Goal: Find contact information: Find contact information

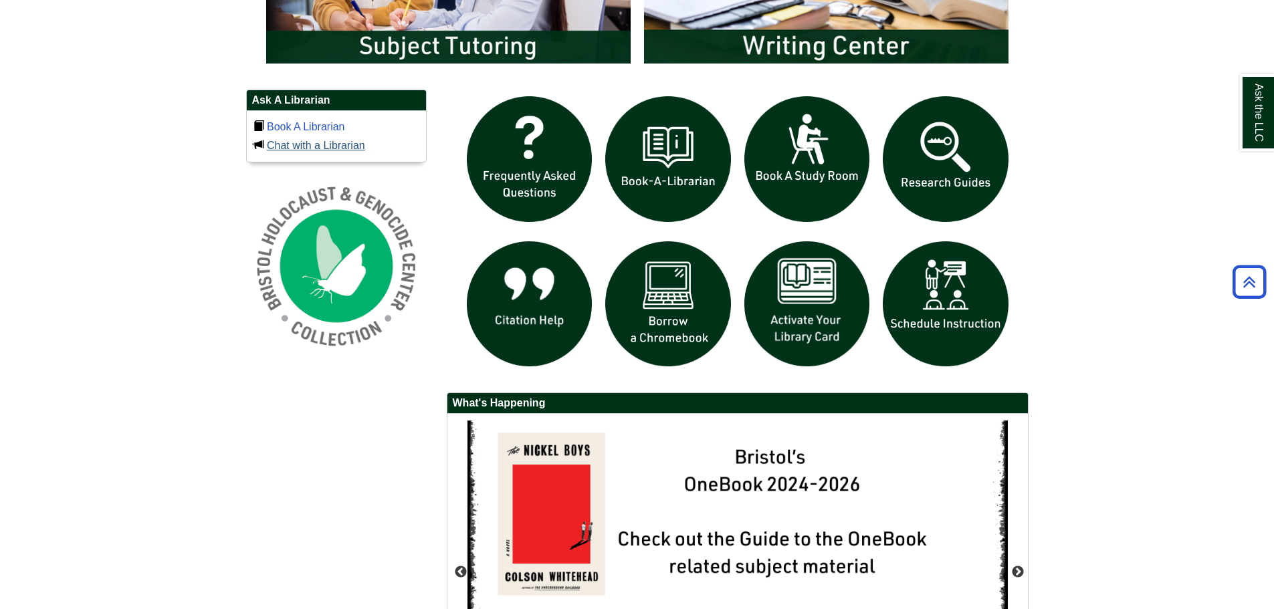
scroll to position [869, 0]
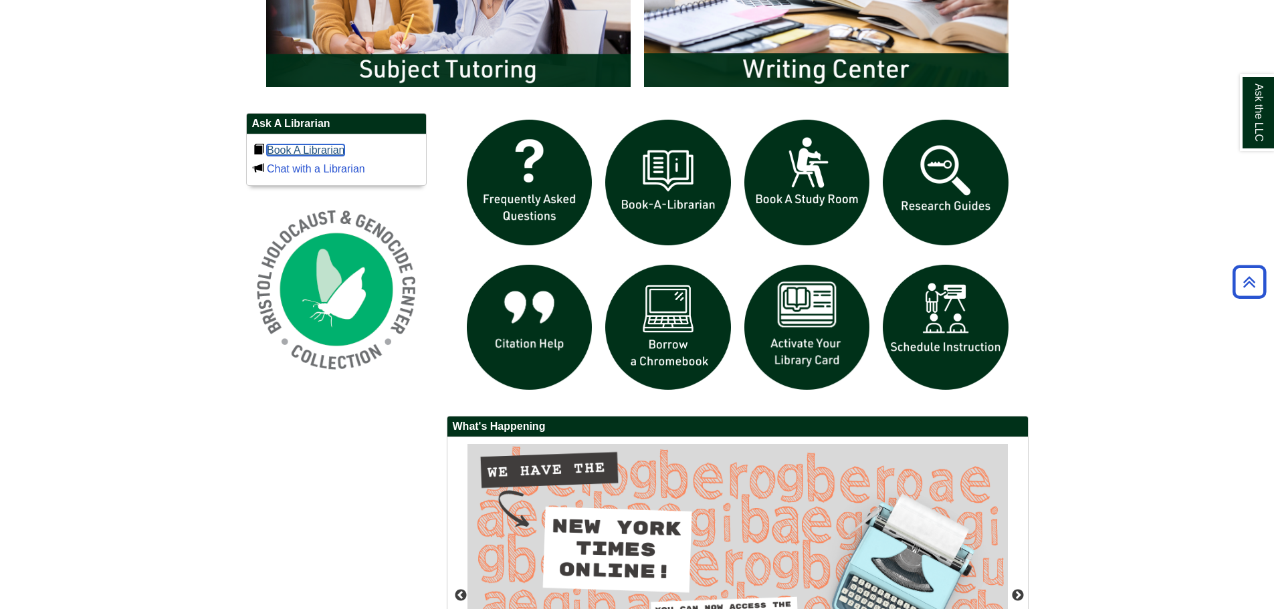
click at [328, 149] on link "Book A Librarian" at bounding box center [306, 149] width 78 height 11
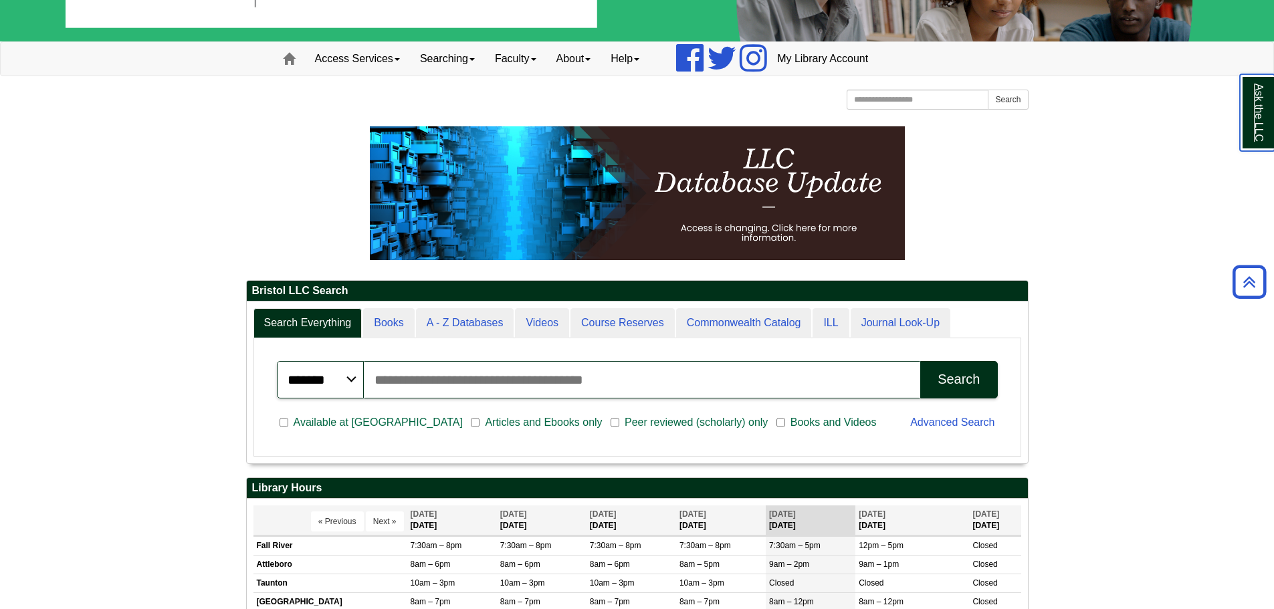
scroll to position [0, 0]
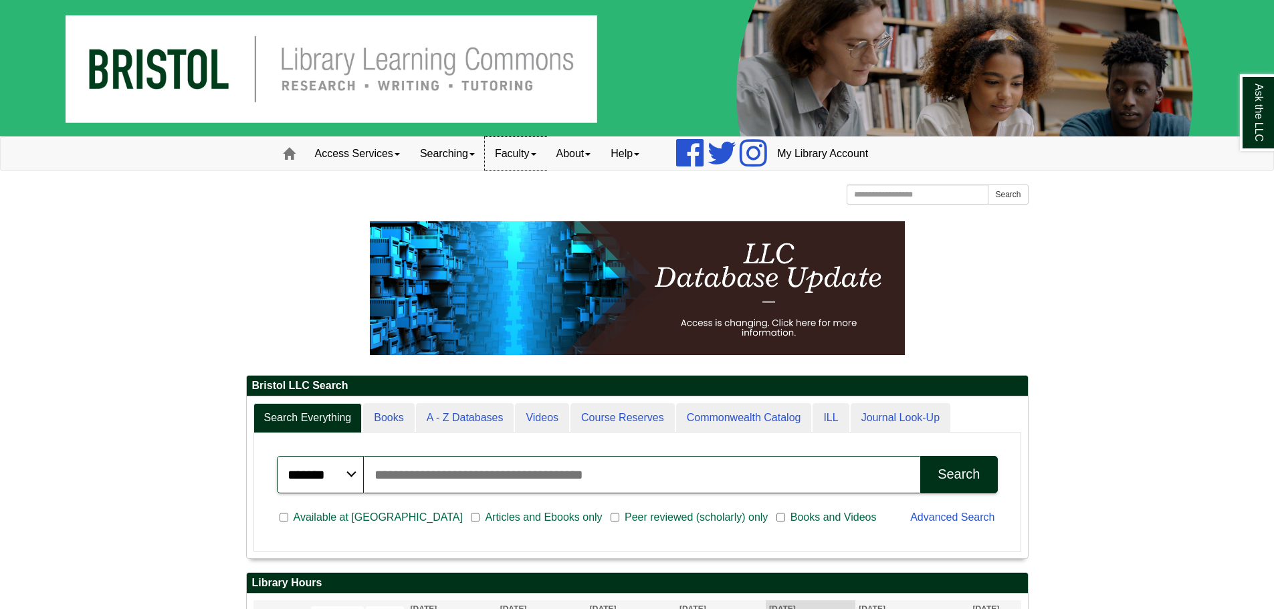
click at [514, 158] on link "Faculty" at bounding box center [516, 153] width 62 height 33
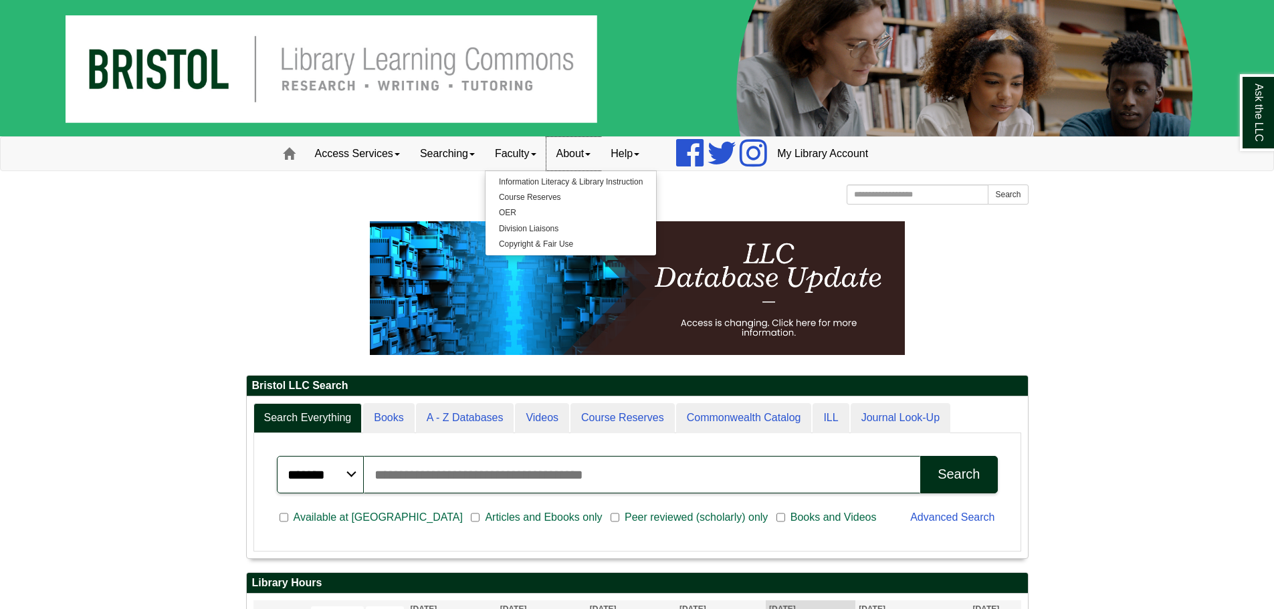
click at [563, 148] on link "About" at bounding box center [573, 153] width 55 height 33
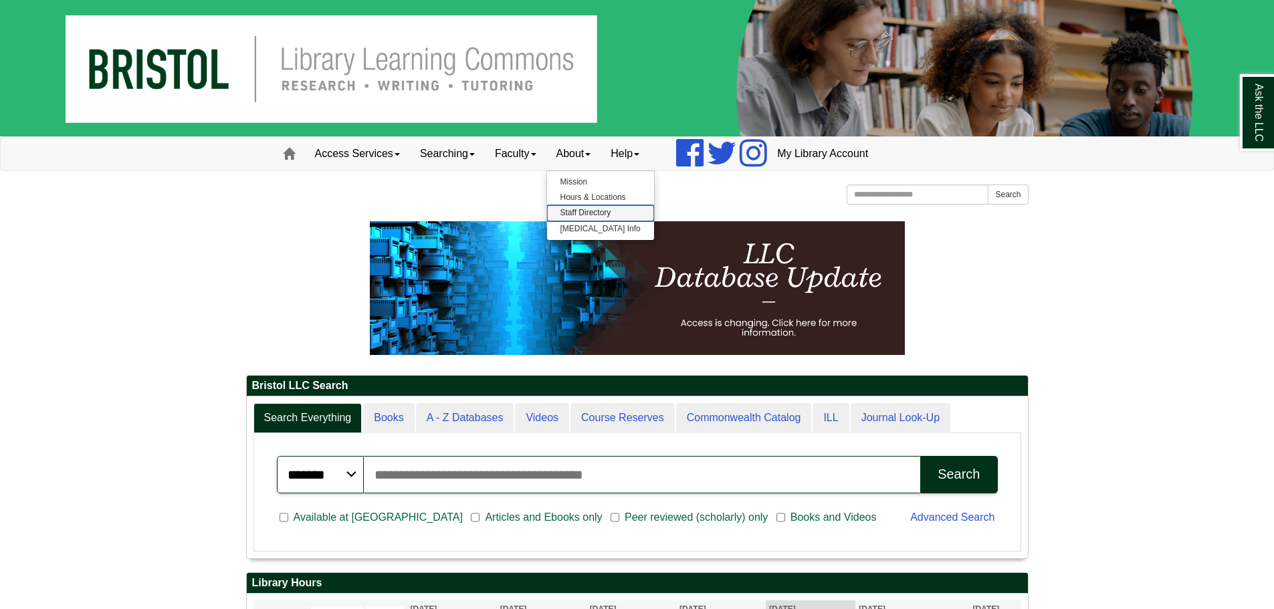
click at [566, 210] on link "Staff Directory" at bounding box center [600, 212] width 107 height 15
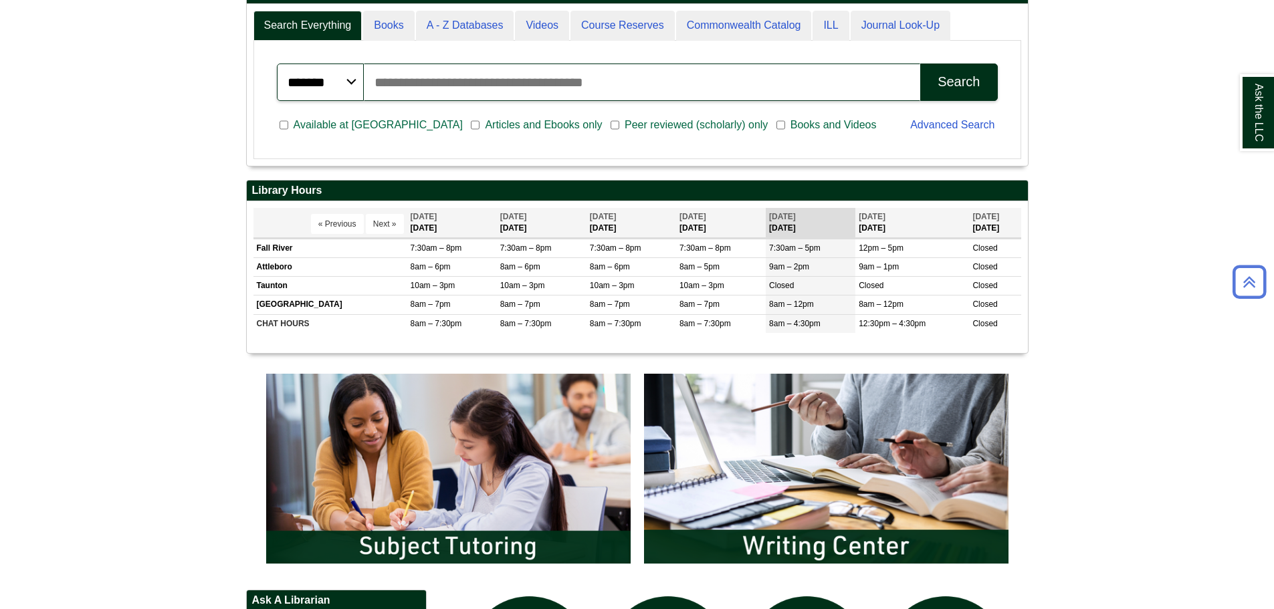
scroll to position [535, 0]
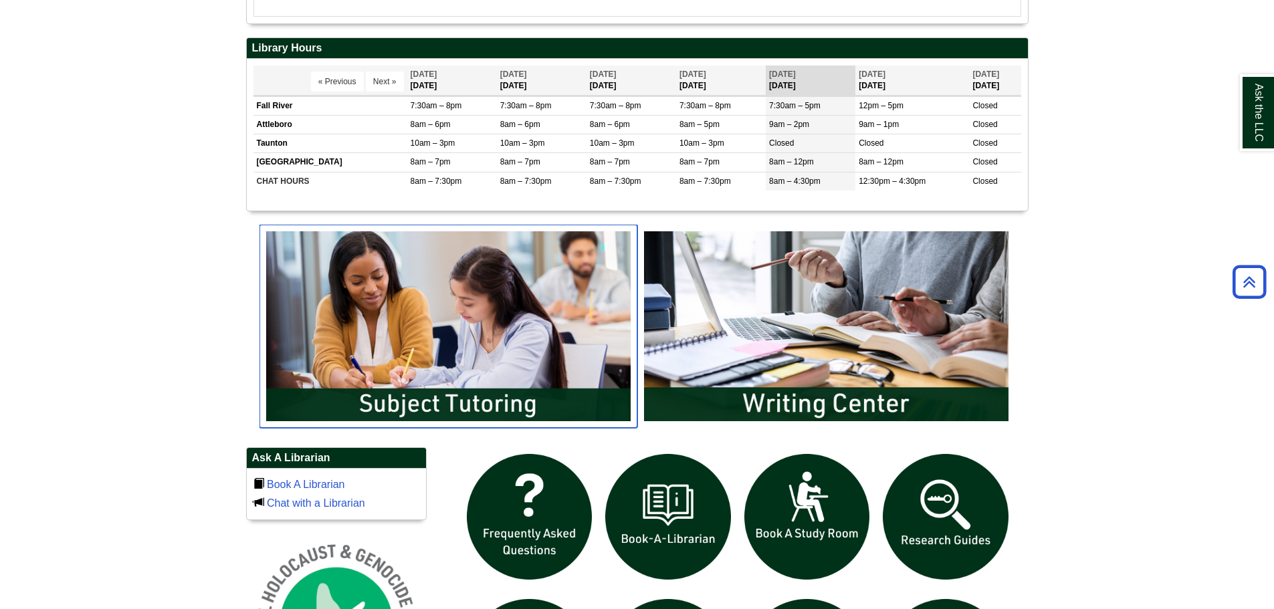
click at [479, 352] on img "slideshow" at bounding box center [448, 326] width 378 height 203
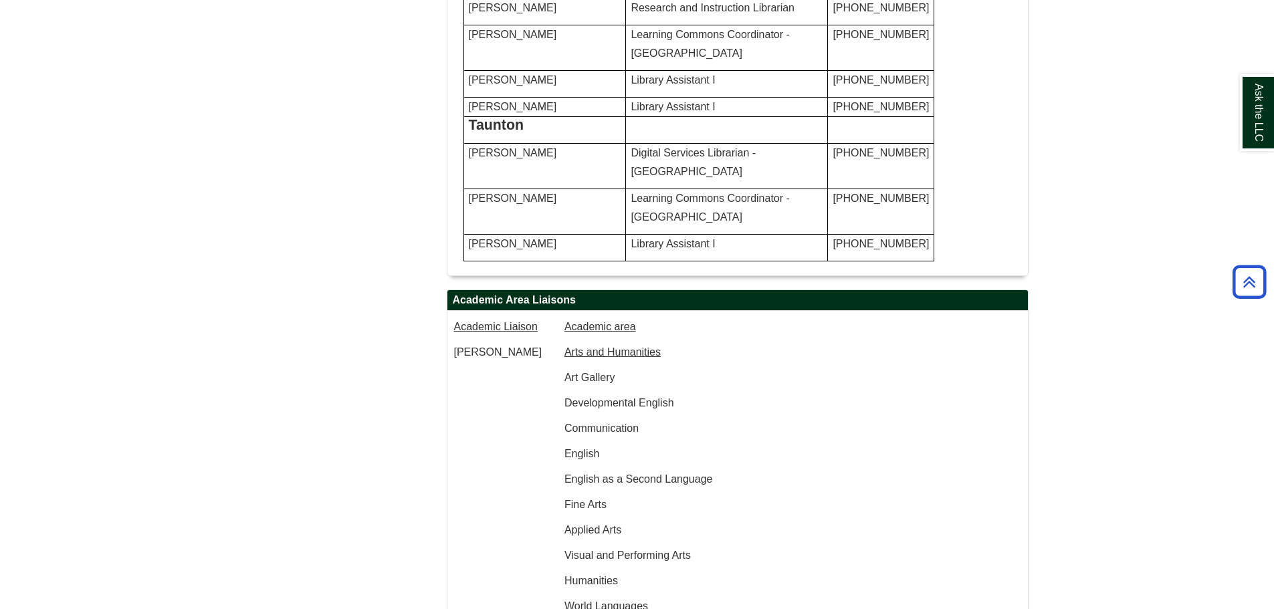
scroll to position [1137, 0]
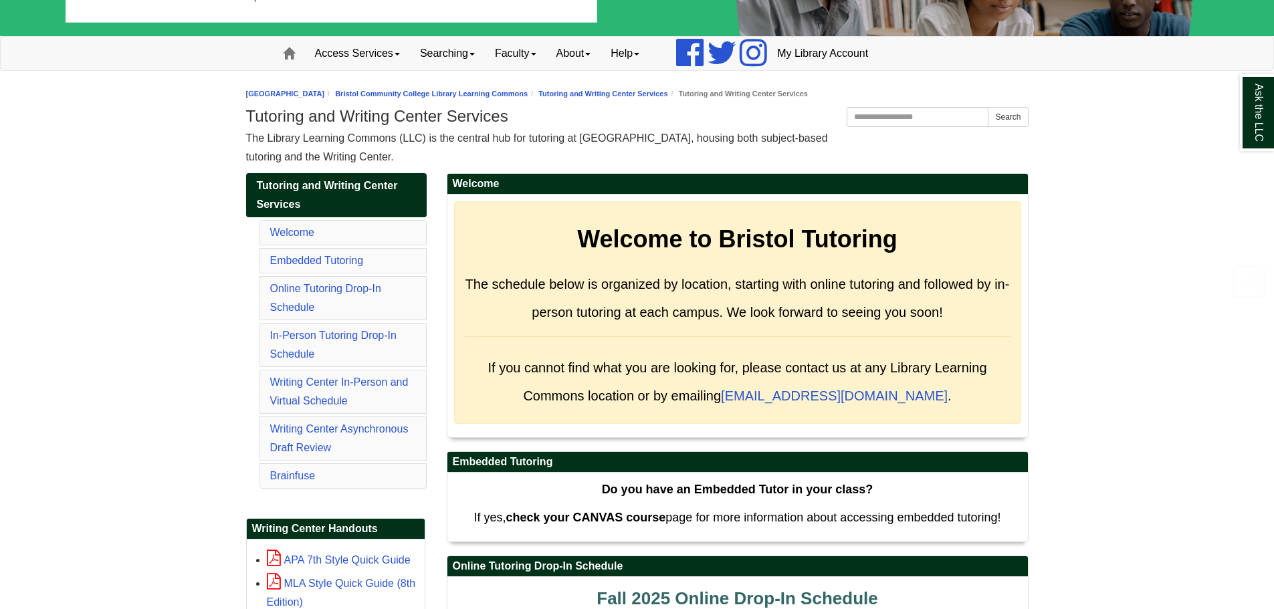
scroll to position [268, 0]
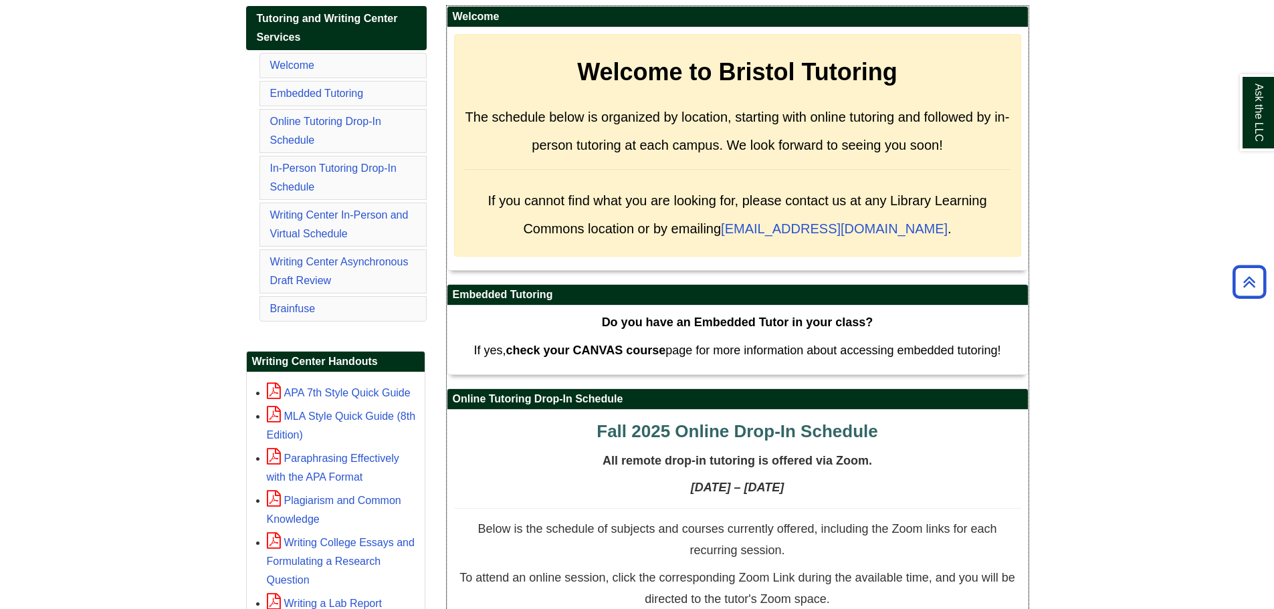
click at [718, 335] on div "Do you have an Embedded Tutor in your class? If yes, check your CANVAS course p…" at bounding box center [737, 340] width 567 height 56
drag, startPoint x: 762, startPoint y: 220, endPoint x: 910, endPoint y: 229, distance: 148.8
click at [910, 229] on span "If you cannot find what you are looking for, please contact us at any Library L…" at bounding box center [737, 211] width 499 height 56
copy link "[EMAIL_ADDRESS][DOMAIN_NAME]"
click at [640, 334] on div "Do you have an Embedded Tutor in your class? If yes, check your CANVAS course p…" at bounding box center [737, 340] width 567 height 56
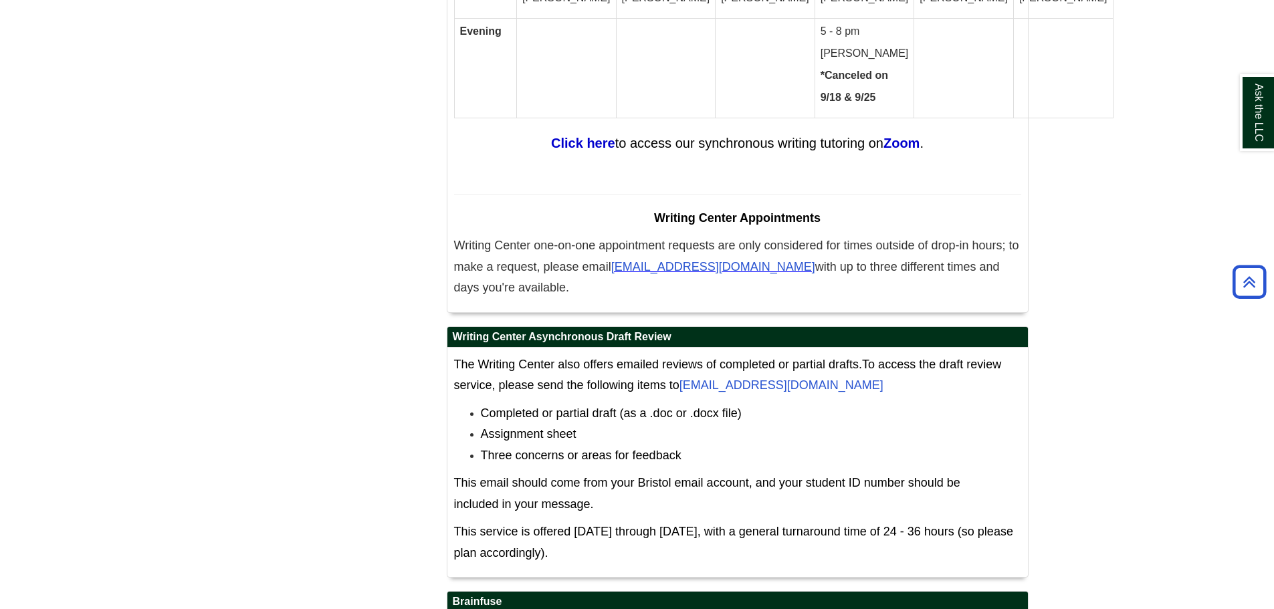
scroll to position [7624, 0]
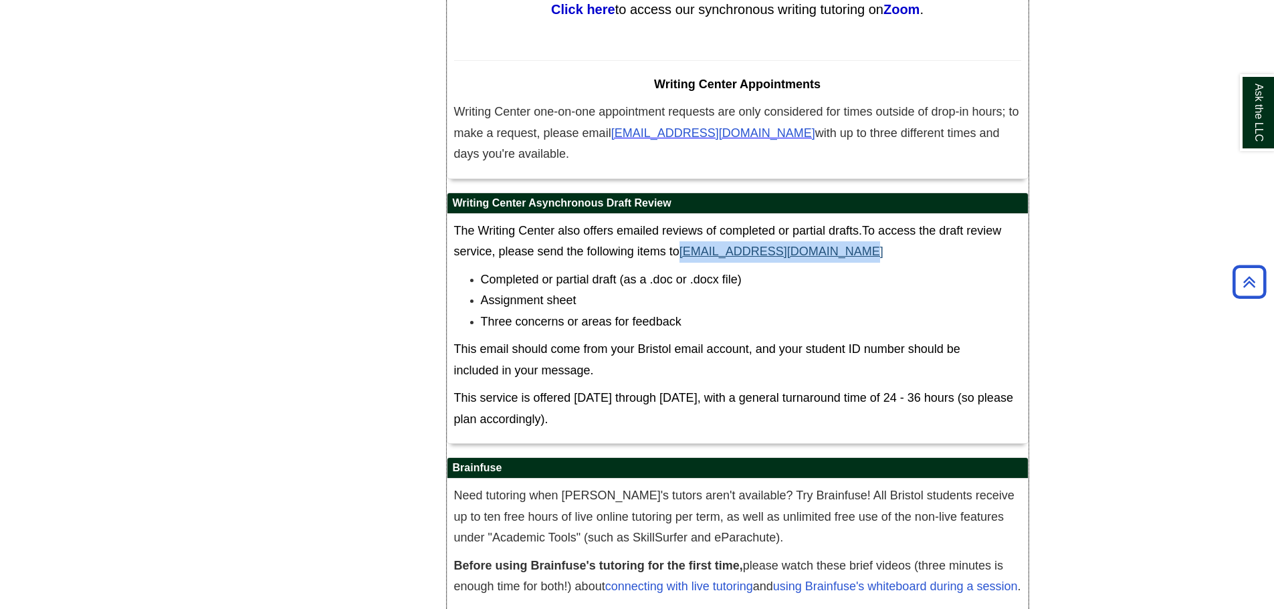
drag, startPoint x: 848, startPoint y: 192, endPoint x: 682, endPoint y: 187, distance: 165.9
click at [682, 221] on p "The Writing Center also offers emailed reviews of completed or partial drafts. …" at bounding box center [737, 242] width 567 height 42
copy link "WritingCenter@bristolcc.edu"
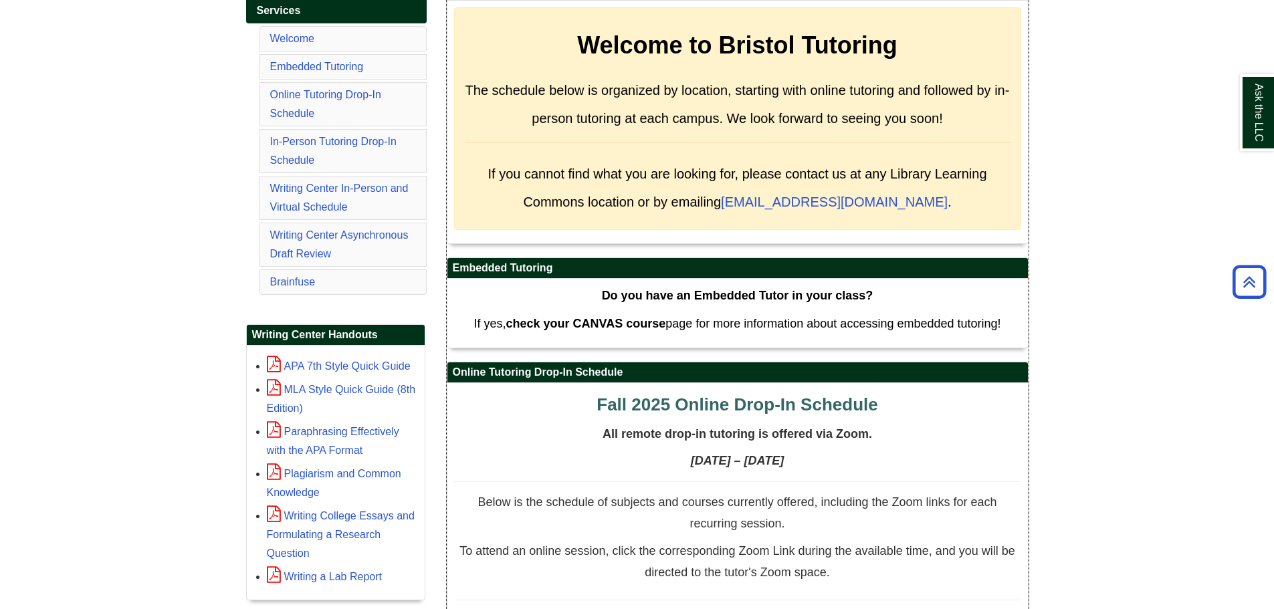
scroll to position [146, 0]
